Goal: Complete application form

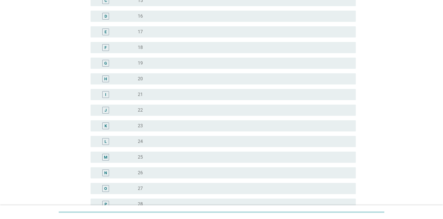
scroll to position [168, 0]
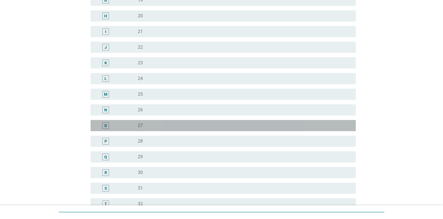
click at [144, 125] on div "radio_button_unchecked 27" at bounding box center [242, 126] width 209 height 6
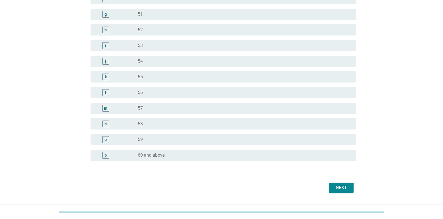
scroll to position [668, 0]
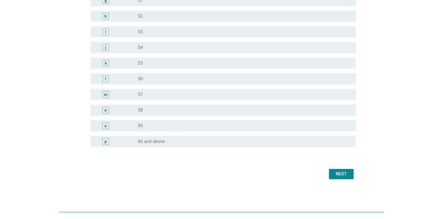
click at [334, 169] on button "Next" at bounding box center [341, 174] width 25 height 10
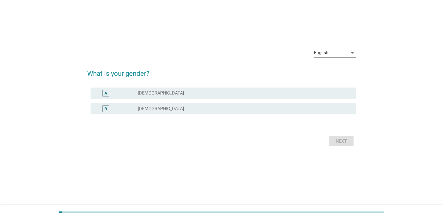
scroll to position [0, 0]
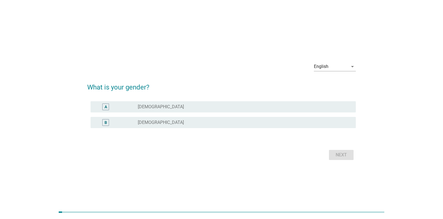
click at [203, 122] on div "radio_button_unchecked [DEMOGRAPHIC_DATA]" at bounding box center [242, 123] width 209 height 6
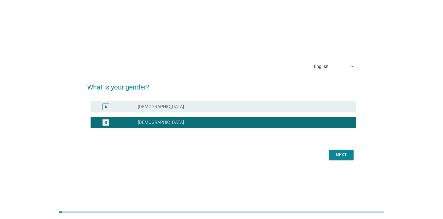
click at [347, 156] on div "Next" at bounding box center [341, 154] width 16 height 7
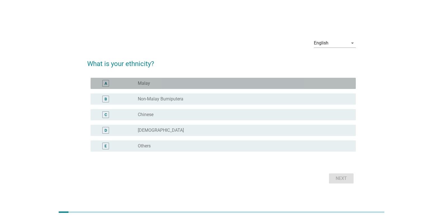
click at [166, 85] on div "radio_button_unchecked Malay" at bounding box center [242, 83] width 209 height 6
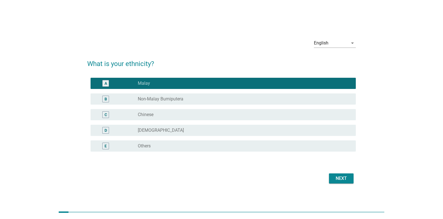
click at [338, 174] on button "Next" at bounding box center [341, 178] width 25 height 10
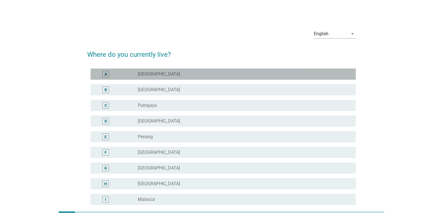
click at [187, 73] on div "radio_button_unchecked [GEOGRAPHIC_DATA]" at bounding box center [242, 74] width 209 height 6
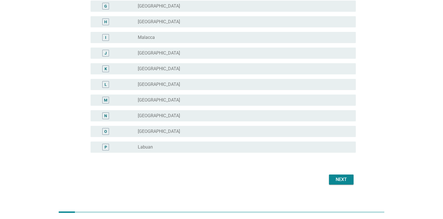
scroll to position [167, 0]
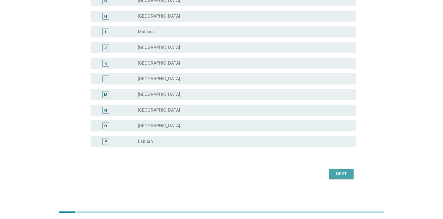
click at [351, 176] on button "Next" at bounding box center [341, 174] width 25 height 10
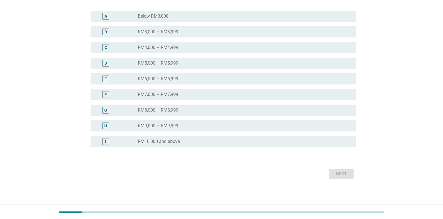
scroll to position [0, 0]
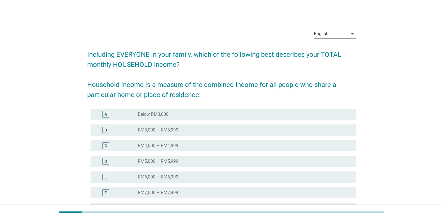
drag, startPoint x: 155, startPoint y: 157, endPoint x: 159, endPoint y: 157, distance: 3.6
click at [155, 157] on div "D radio_button_unchecked RM5,000 – RM5,999" at bounding box center [223, 161] width 265 height 11
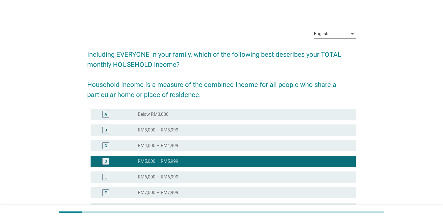
scroll to position [98, 0]
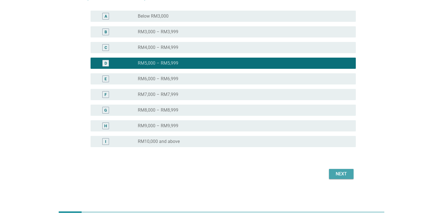
click at [340, 174] on div "Next" at bounding box center [341, 173] width 16 height 7
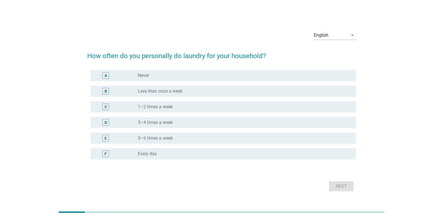
click at [170, 106] on label "1–2 times a week" at bounding box center [155, 107] width 35 height 6
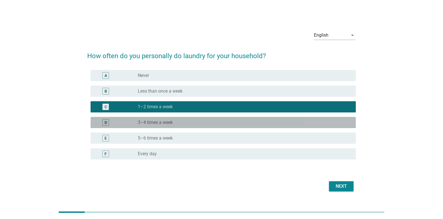
click at [205, 124] on div "radio_button_unchecked 3–4 times a week" at bounding box center [242, 123] width 209 height 6
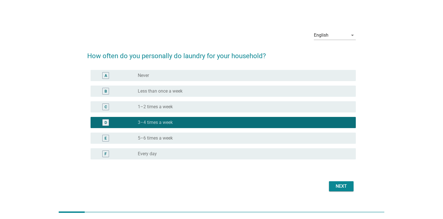
click at [345, 189] on button "Next" at bounding box center [341, 186] width 25 height 10
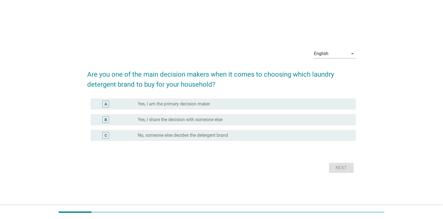
click at [256, 104] on div "radio_button_unchecked Yes, I am the primary decision maker" at bounding box center [242, 104] width 209 height 6
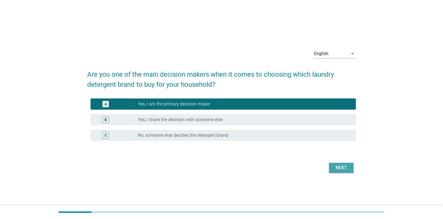
click at [351, 171] on button "Next" at bounding box center [341, 168] width 25 height 10
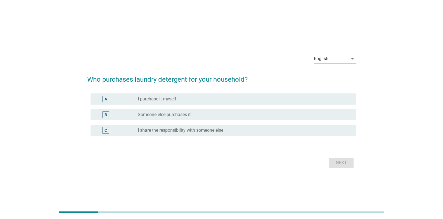
click at [207, 101] on div "radio_button_unchecked I purchase it myself" at bounding box center [242, 99] width 209 height 6
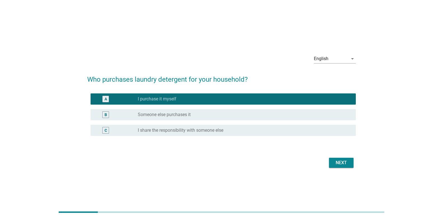
click at [350, 160] on button "Next" at bounding box center [341, 163] width 25 height 10
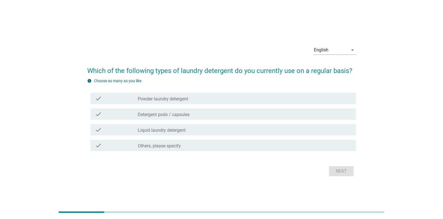
click at [188, 117] on label "Detergent pods / capsules" at bounding box center [164, 115] width 52 height 6
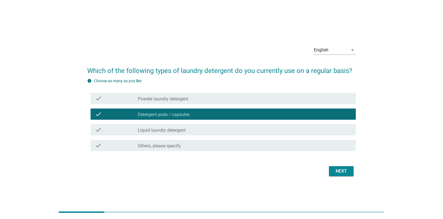
click at [184, 127] on div "check_box_outline_blank Liquid laundry detergent" at bounding box center [245, 129] width 214 height 7
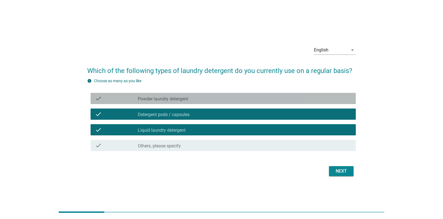
click at [190, 101] on div "check_box_outline_blank Powder laundry detergent" at bounding box center [245, 98] width 214 height 7
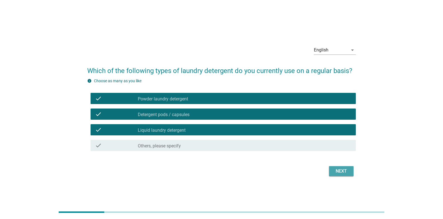
click at [340, 169] on div "Next" at bounding box center [341, 171] width 16 height 7
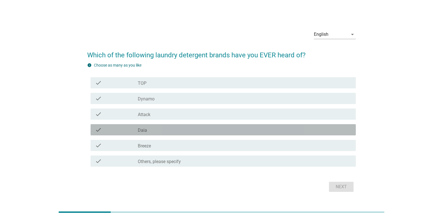
click at [146, 131] on label "Daia" at bounding box center [142, 130] width 9 height 6
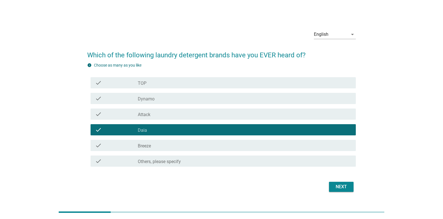
click at [148, 86] on div "check_box_outline_blank TOP" at bounding box center [245, 82] width 214 height 7
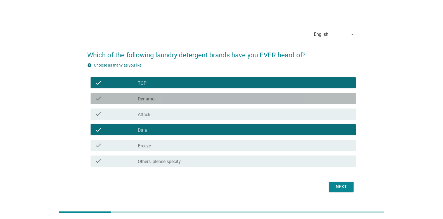
click at [150, 101] on label "Dynamo" at bounding box center [146, 99] width 17 height 6
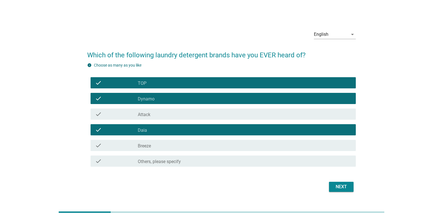
click at [157, 142] on div "check_box_outline_blank Breeze" at bounding box center [245, 145] width 214 height 7
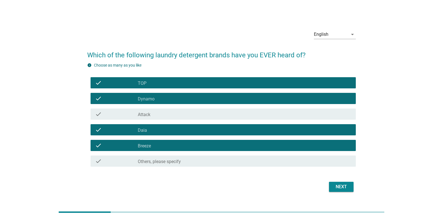
click at [158, 118] on div "check check_box_outline_blank Attack" at bounding box center [223, 113] width 265 height 11
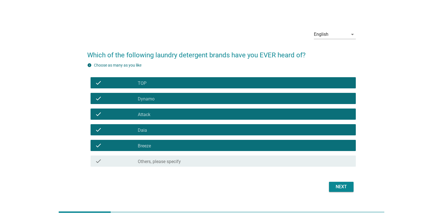
click at [158, 118] on div "check check_box_outline_blank Attack" at bounding box center [223, 113] width 265 height 11
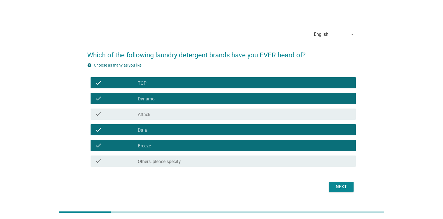
click at [339, 186] on div "Next" at bounding box center [341, 186] width 16 height 7
